Goal: Check status: Check status

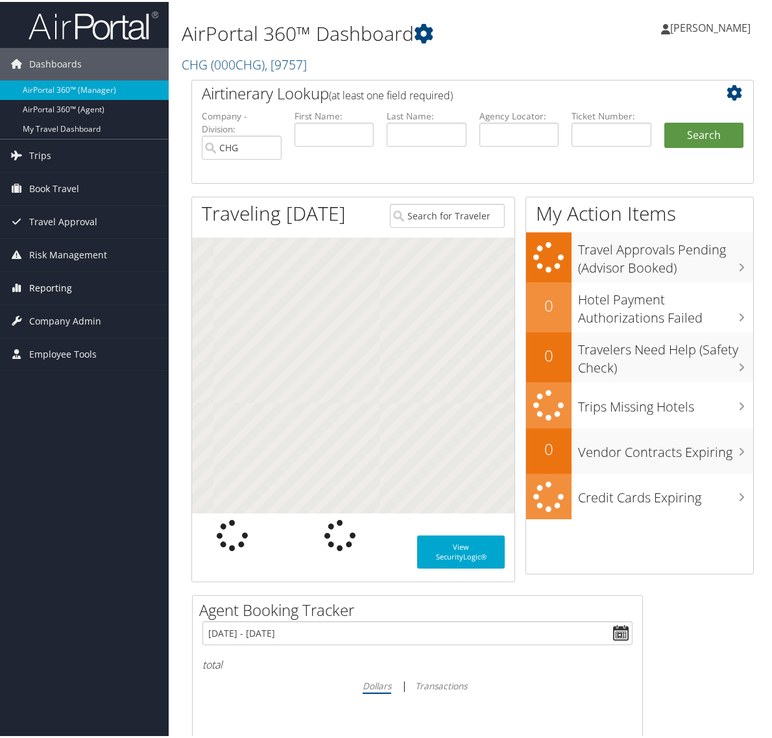
click at [101, 284] on link "Reporting" at bounding box center [84, 286] width 169 height 32
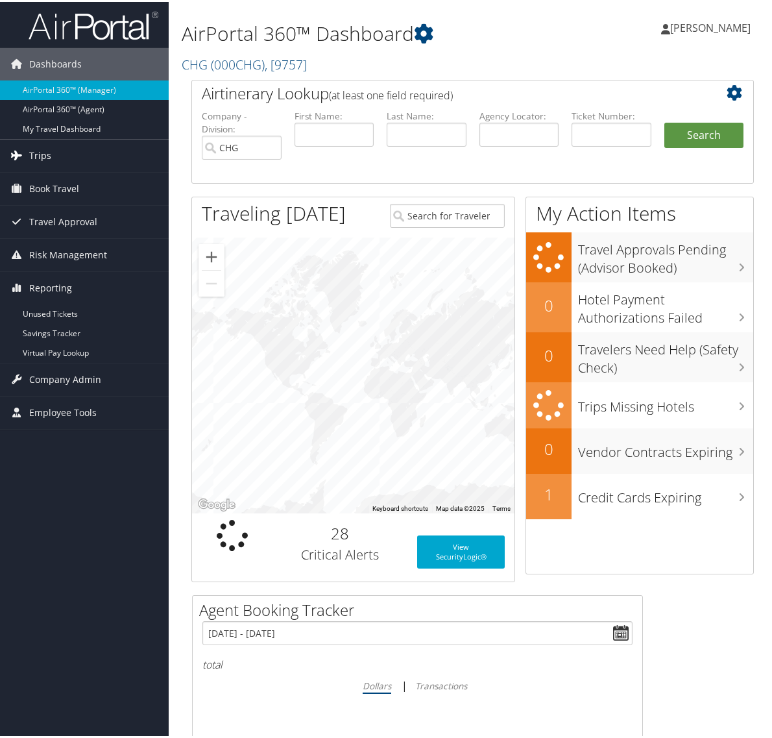
click at [70, 151] on link "Trips" at bounding box center [84, 154] width 169 height 32
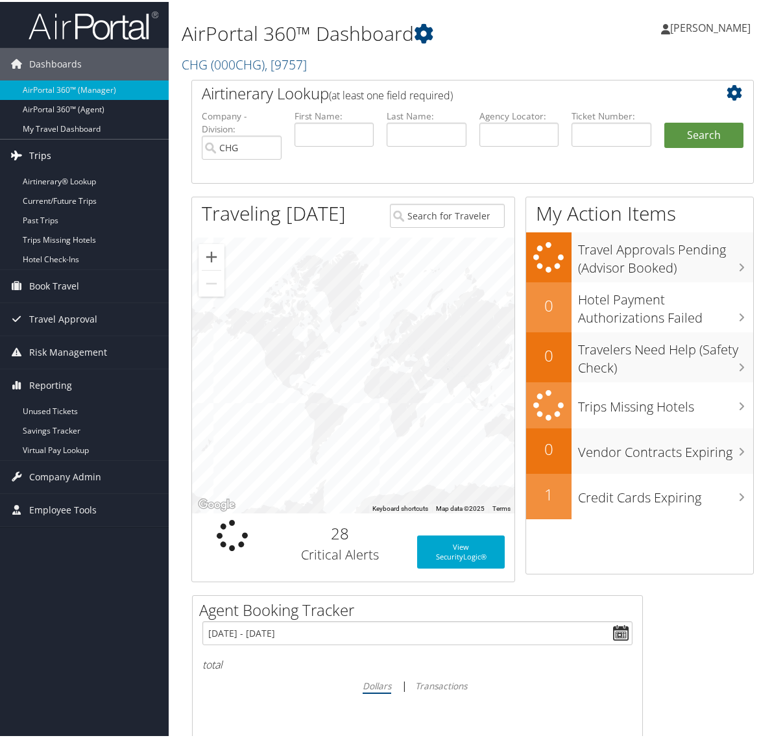
click at [88, 162] on link "Trips" at bounding box center [84, 154] width 169 height 32
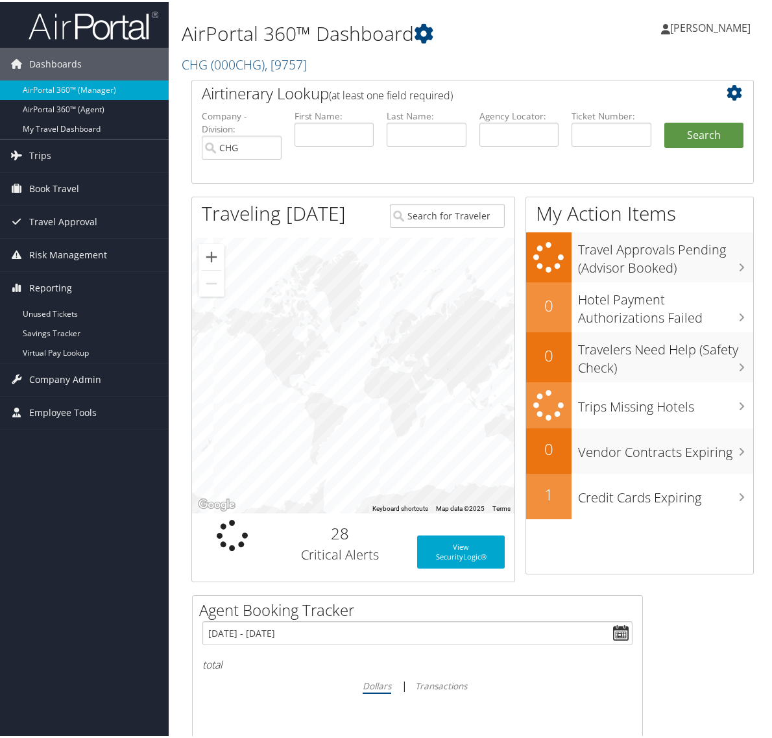
drag, startPoint x: 91, startPoint y: 147, endPoint x: 81, endPoint y: 176, distance: 31.4
click at [91, 147] on link "Trips" at bounding box center [84, 154] width 169 height 32
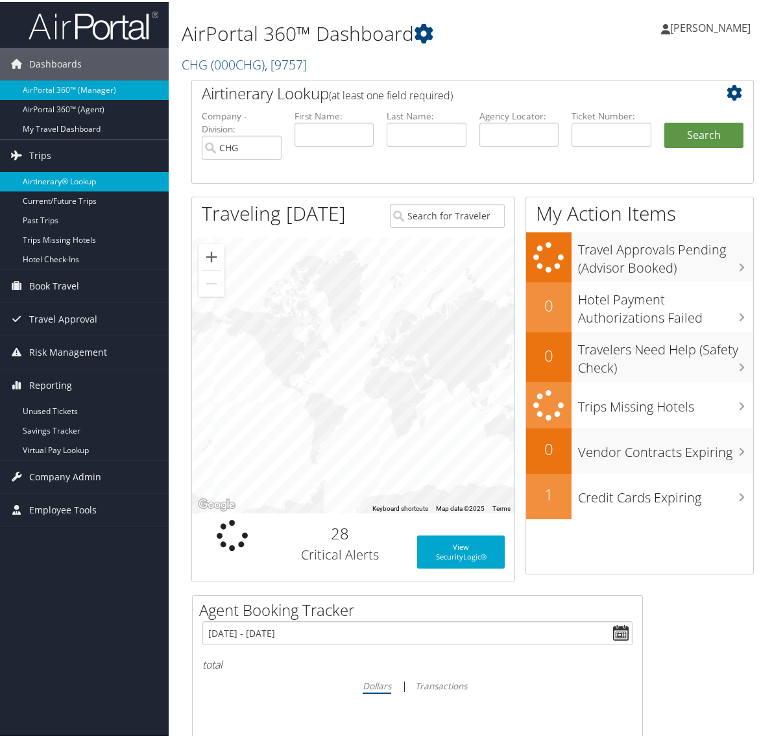
click at [76, 183] on link "Airtinerary® Lookup" at bounding box center [84, 179] width 169 height 19
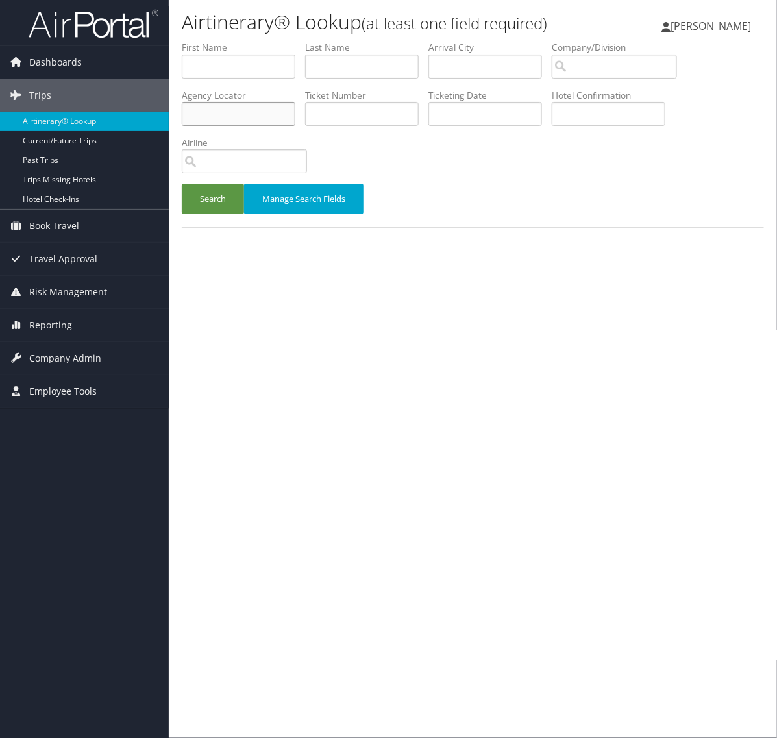
click at [279, 117] on input "text" at bounding box center [239, 114] width 114 height 24
paste input "GVUHMU"
type input "GVUHMU"
click at [218, 201] on button "Search" at bounding box center [213, 199] width 62 height 30
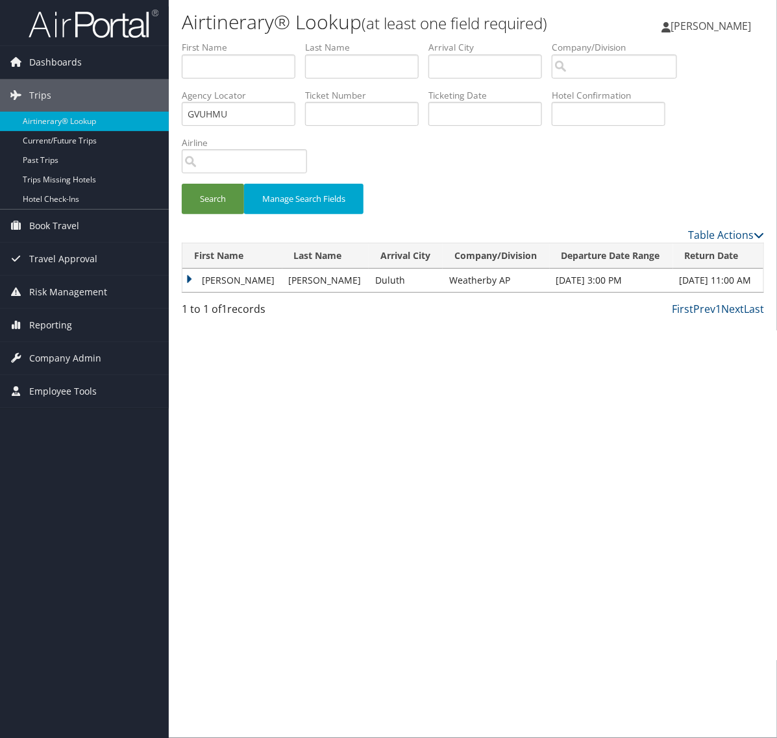
click at [623, 272] on td "Oct 6, 2025 3:00 PM" at bounding box center [611, 280] width 123 height 23
drag, startPoint x: 189, startPoint y: 273, endPoint x: 187, endPoint y: 292, distance: 18.9
click at [189, 277] on td "Jennifer" at bounding box center [232, 280] width 100 height 23
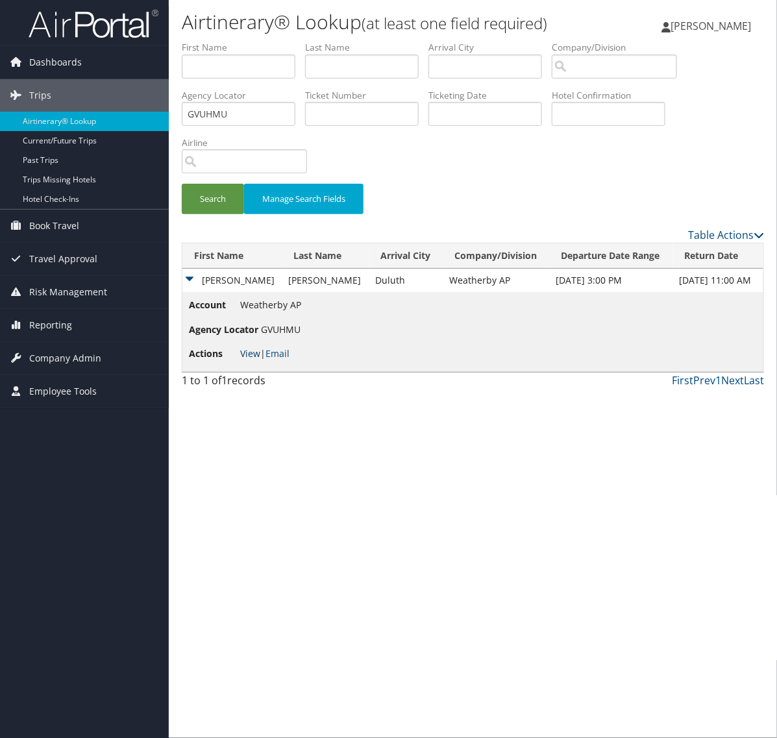
click at [247, 354] on link "View" at bounding box center [250, 353] width 20 height 12
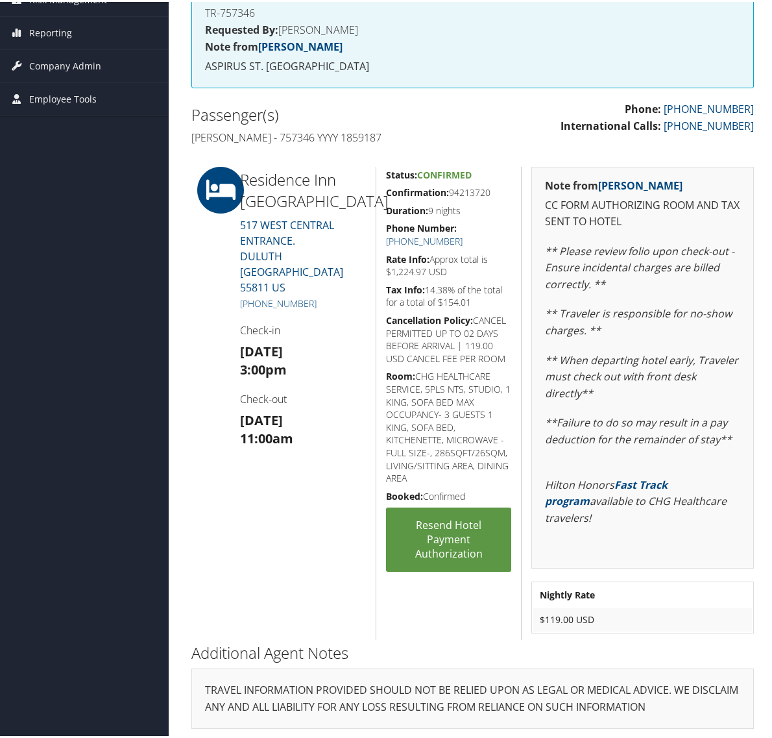
scroll to position [198, 0]
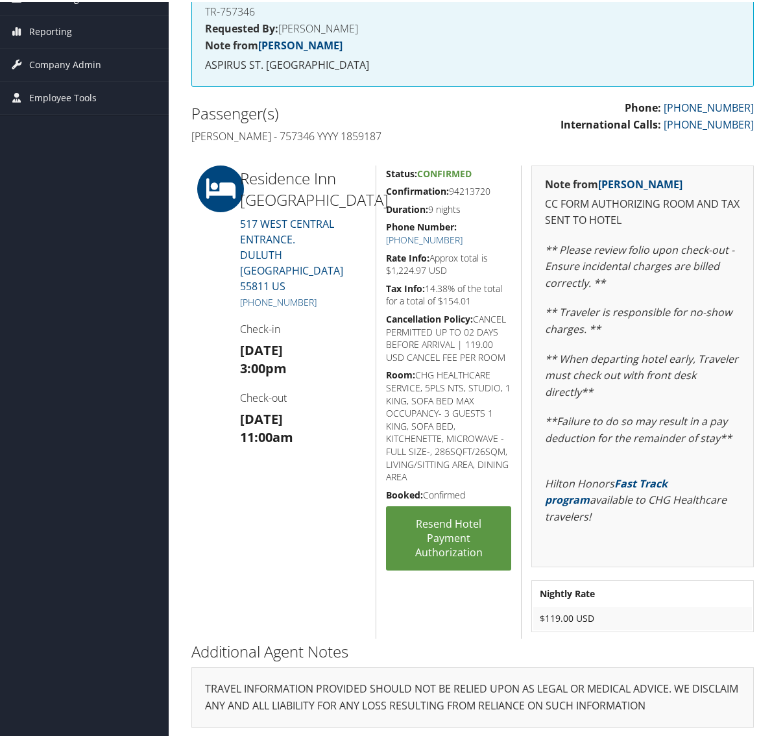
click at [511, 125] on p "Phone: 800-328-3025 International Calls: 800-328-3025" at bounding box center [619, 114] width 272 height 33
